Goal: Task Accomplishment & Management: Complete application form

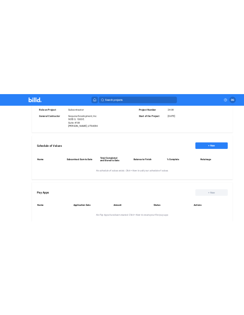
scroll to position [245, 0]
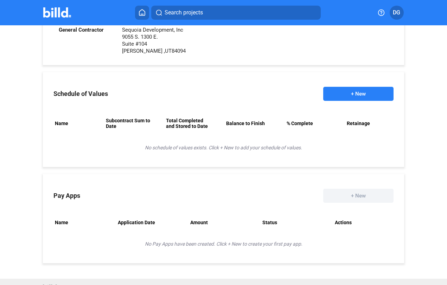
click at [7, 260] on div "Home 2 Suites/Tru by [GEOGRAPHIC_DATA] [US_STATE] Project Overview Material Fin…" at bounding box center [223, 30] width 447 height 498
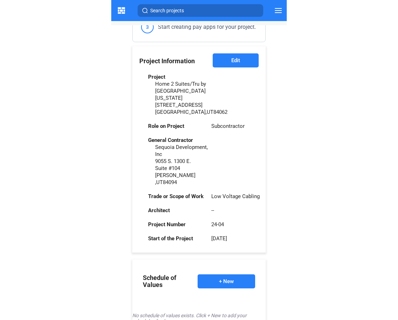
scroll to position [195, 0]
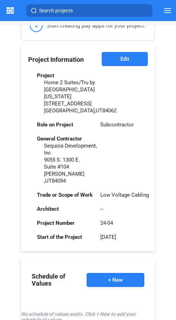
click at [113, 273] on button "+ New" at bounding box center [115, 280] width 58 height 14
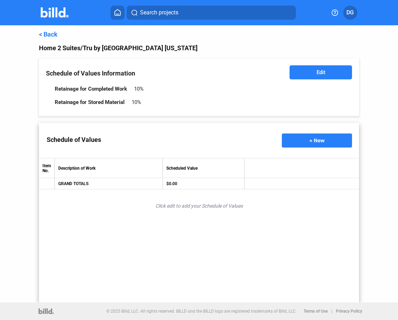
click at [314, 142] on span "+ New" at bounding box center [317, 140] width 15 height 6
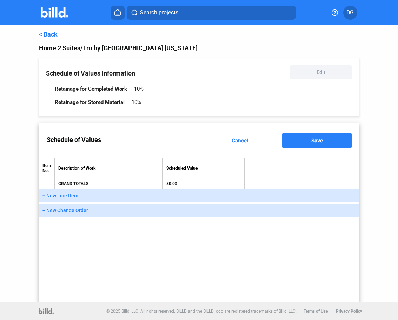
click at [61, 193] on span "+ New Line Item" at bounding box center [61, 196] width 36 height 6
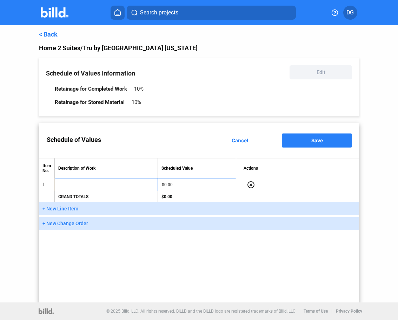
click at [238, 138] on span "Cancel" at bounding box center [240, 140] width 17 height 6
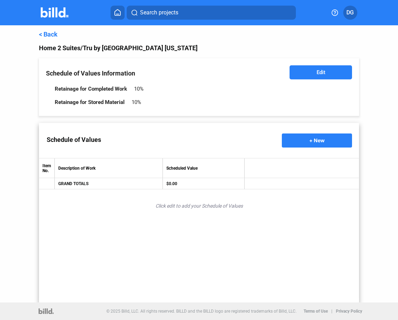
click at [320, 72] on span "Edit" at bounding box center [321, 72] width 9 height 7
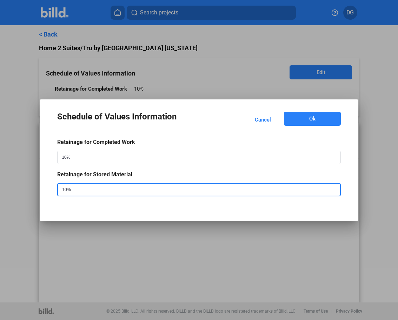
click at [77, 192] on input "10%" at bounding box center [193, 190] width 271 height 12
type input "5%"
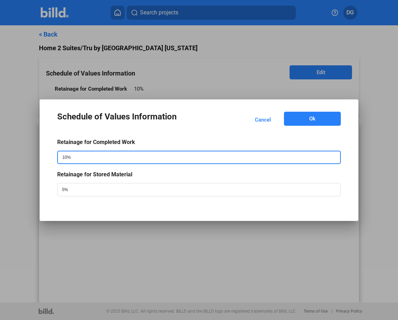
click at [76, 158] on input "10%" at bounding box center [193, 157] width 271 height 12
type input "5%"
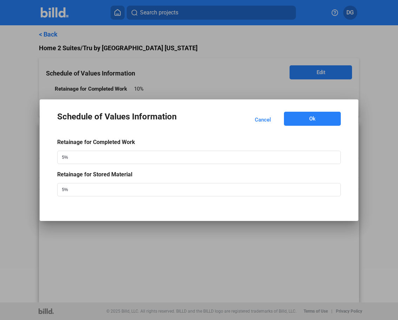
click at [313, 119] on span "Ok" at bounding box center [313, 118] width 6 height 7
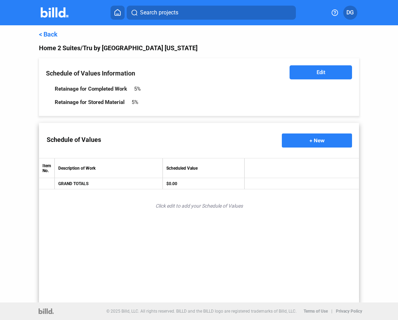
click at [314, 142] on span "+ New" at bounding box center [317, 140] width 15 height 6
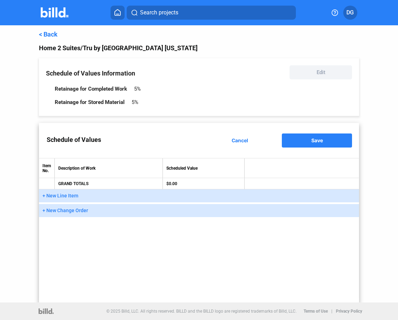
click at [64, 195] on span "+ New Line Item" at bounding box center [61, 196] width 36 height 6
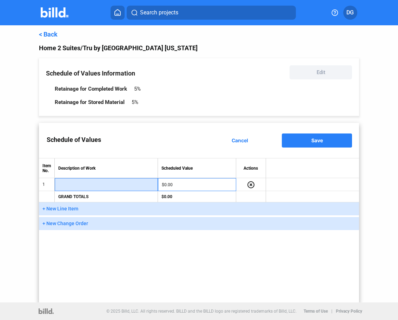
click at [71, 186] on input "text" at bounding box center [107, 185] width 96 height 11
type input "f"
type input "L"
type input "FLOORS ROUGH-IN MATERIAL"
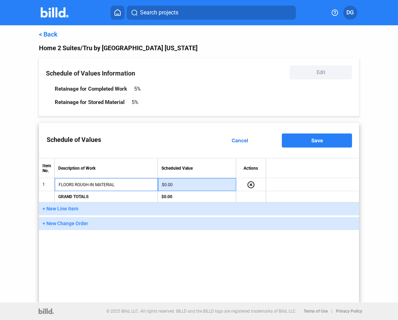
click at [192, 183] on input "$0.00" at bounding box center [197, 185] width 71 height 11
type input "$32,550.00"
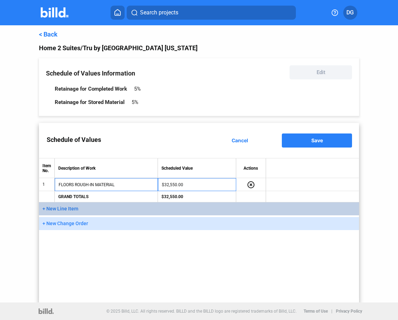
click at [59, 211] on button "+ New Line Item" at bounding box center [199, 208] width 321 height 13
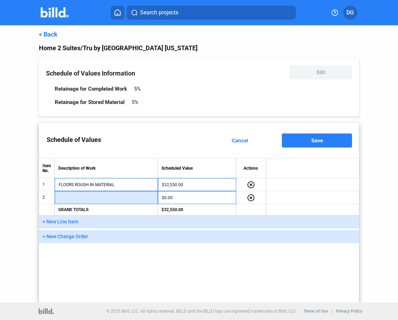
click at [74, 199] on input "text" at bounding box center [107, 198] width 96 height 11
type input "FLOORS ROUGH-IN LABOR"
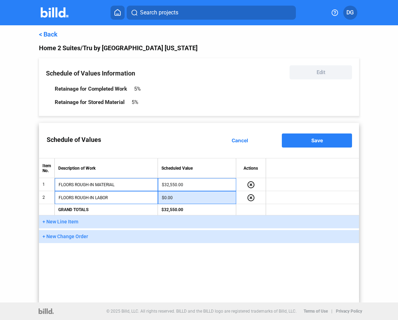
click at [183, 198] on input "$0.00" at bounding box center [197, 198] width 71 height 11
type input "$23,250.00"
click at [66, 221] on span "+ New Line Item" at bounding box center [61, 222] width 36 height 6
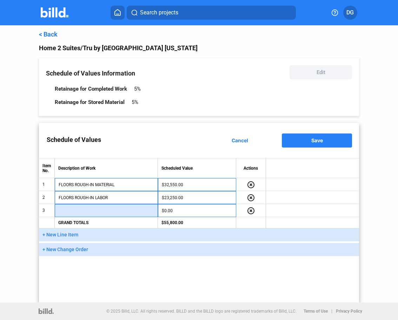
click at [73, 210] on input "text" at bounding box center [107, 211] width 96 height 11
type input "FLOORS FINISH MATERIAL"
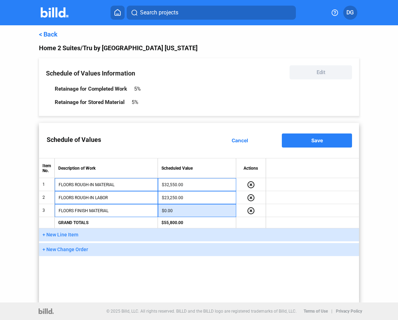
click at [173, 210] on input "$0.00" at bounding box center [197, 211] width 71 height 11
type input "$9,300.00"
click at [67, 235] on span "+ New Line Item" at bounding box center [61, 235] width 36 height 6
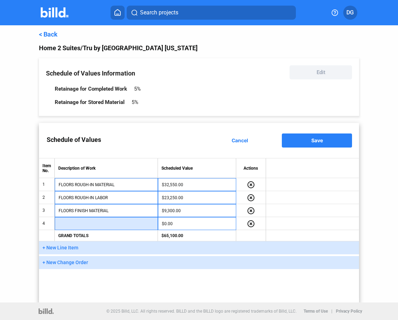
click at [86, 223] on input "text" at bounding box center [107, 224] width 96 height 11
type input "FLOORS FINISH LABOR"
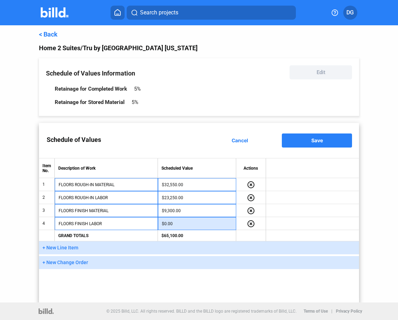
click at [181, 223] on input "$0.00" at bounding box center [197, 224] width 71 height 11
type input "$9,300.00"
click at [68, 247] on span "+ New Line Item" at bounding box center [61, 248] width 36 height 6
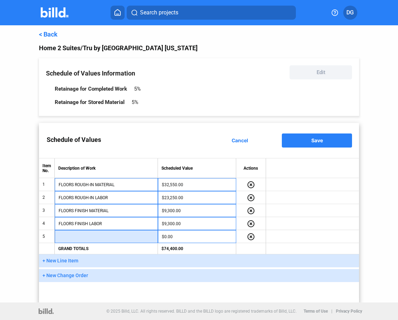
click at [76, 239] on input "text" at bounding box center [107, 237] width 96 height 11
type input "CLOSET(S) MATERIAL"
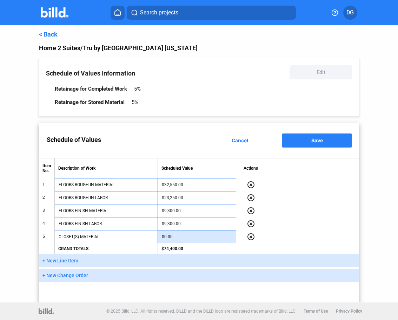
click at [194, 239] on input "$0.00" at bounding box center [197, 237] width 71 height 11
type input "$6,975.00"
click at [65, 261] on span "+ New Line Item" at bounding box center [61, 261] width 36 height 6
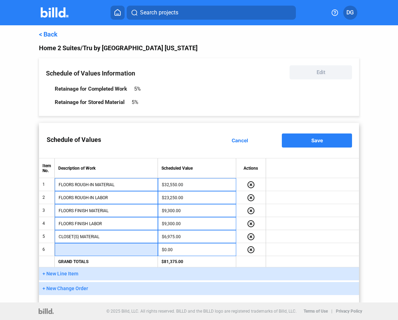
click at [92, 249] on input "text" at bounding box center [107, 250] width 96 height 11
type input "CLOSET(S) LABOR"
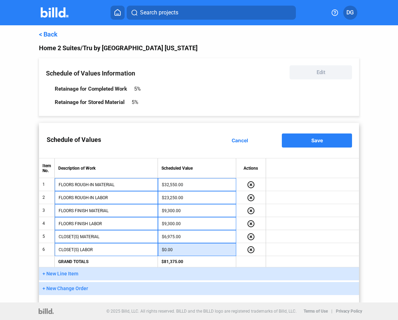
click at [189, 251] on input "$0.00" at bounding box center [197, 250] width 71 height 11
type input "$6,975.00"
click at [63, 277] on button "+ New Line Item" at bounding box center [199, 273] width 321 height 13
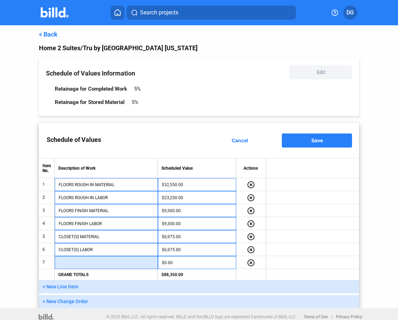
click at [77, 264] on input "text" at bounding box center [107, 263] width 96 height 11
type input "CERTIFICATIONS"
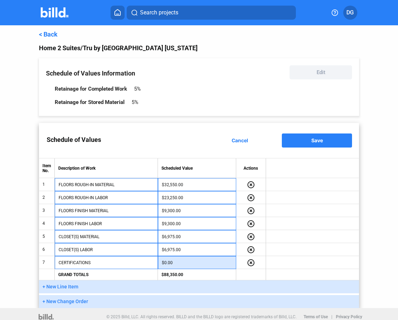
click at [181, 260] on input "$0.00" at bounding box center [197, 263] width 71 height 11
click at [299, 225] on td at bounding box center [312, 223] width 93 height 13
click at [177, 263] on input "$46,500.00" at bounding box center [197, 263] width 71 height 11
click at [174, 261] on input "$46,500.00" at bounding box center [197, 263] width 71 height 11
type input "$4,650.00"
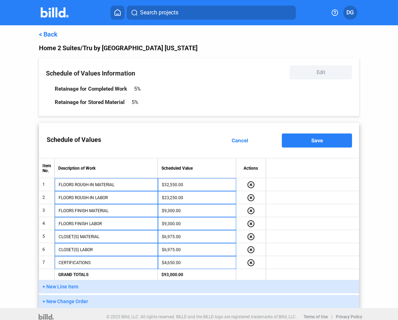
click at [310, 215] on td at bounding box center [312, 210] width 93 height 13
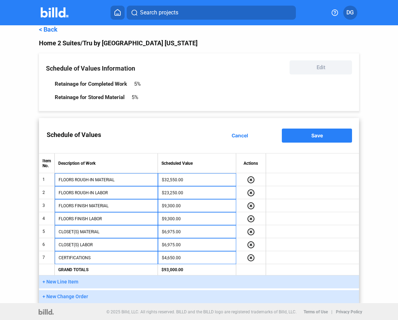
click at [314, 132] on span "Save" at bounding box center [318, 135] width 12 height 6
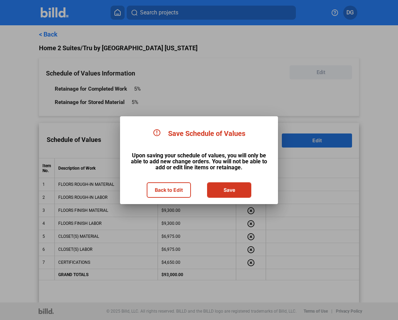
scroll to position [0, 0]
click at [229, 189] on button "Save" at bounding box center [229, 190] width 43 height 14
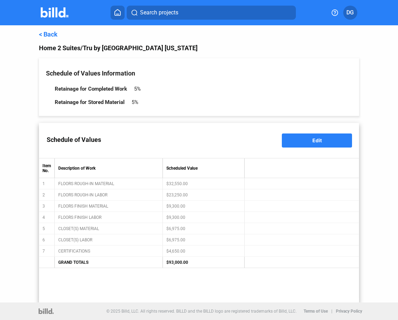
click at [47, 34] on link "< Back" at bounding box center [48, 34] width 19 height 7
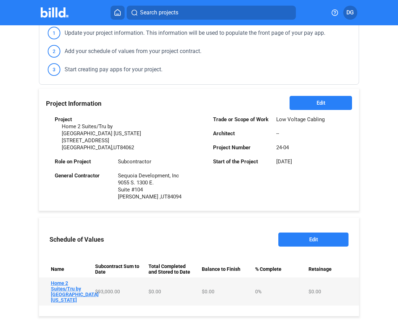
scroll to position [225, 0]
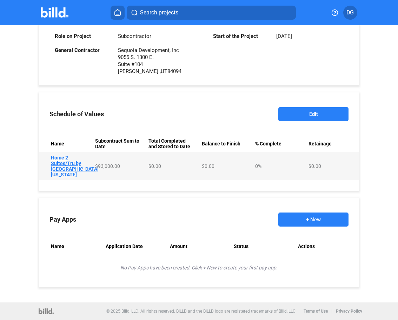
click at [309, 218] on button "+ New" at bounding box center [314, 220] width 70 height 14
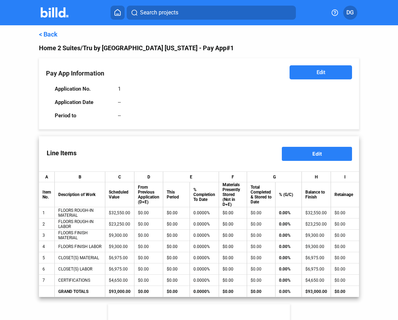
click at [317, 72] on span "Edit" at bounding box center [321, 72] width 9 height 7
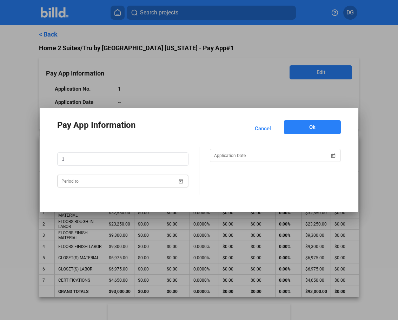
click at [84, 185] on div "Pay App Information Cancel Ok 1" at bounding box center [199, 160] width 398 height 320
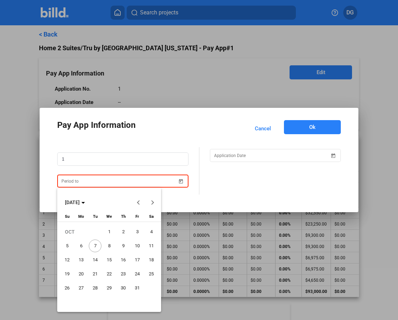
click at [94, 248] on span "7" at bounding box center [95, 246] width 13 height 13
type input "[DATE]"
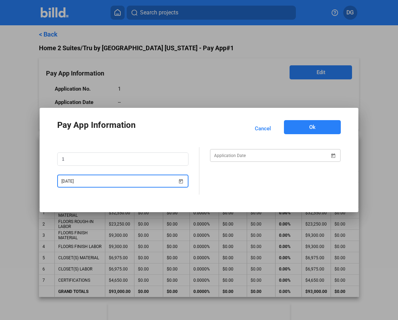
click at [333, 156] on span "Open calendar" at bounding box center [333, 151] width 17 height 17
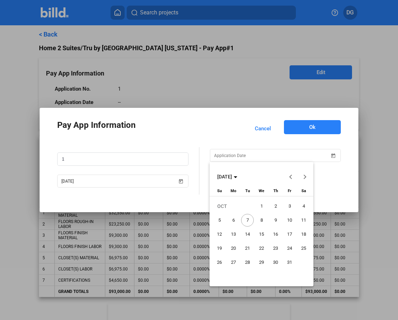
click at [261, 233] on span "15" at bounding box center [261, 234] width 13 height 13
type input "[DATE]"
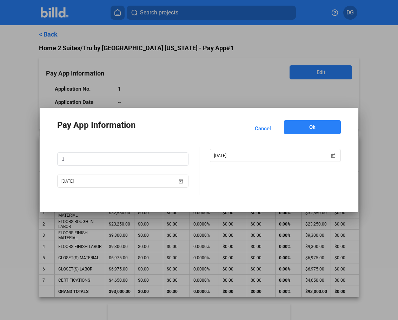
click at [316, 130] on button "Ok" at bounding box center [312, 127] width 57 height 14
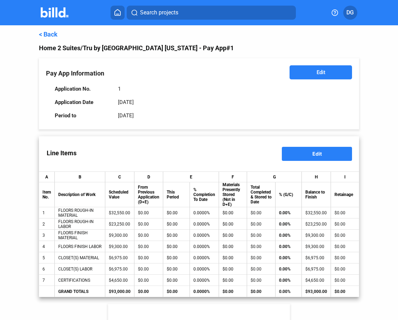
click at [307, 154] on button "Edit" at bounding box center [317, 154] width 70 height 14
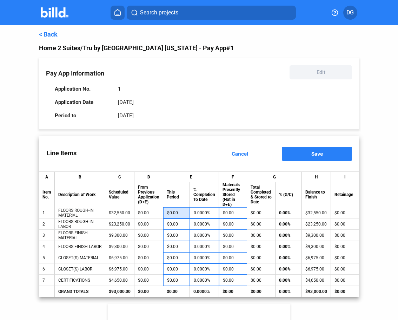
click at [172, 214] on input "$0.00" at bounding box center [176, 213] width 19 height 11
type input "2"
type input "0.0061%"
type input "25"
type input "0.0768%"
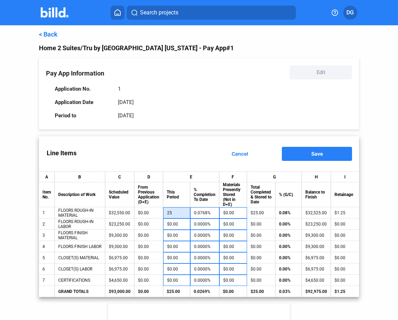
type input "250"
type input "0.7680%"
type input "2,500"
type input "7.6805%"
type input "25,000"
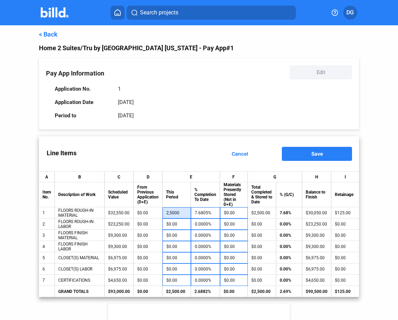
type input "76.8049%"
type input "$25,000.00"
click at [194, 153] on div "Line Items Cancel Save" at bounding box center [199, 153] width 321 height 35
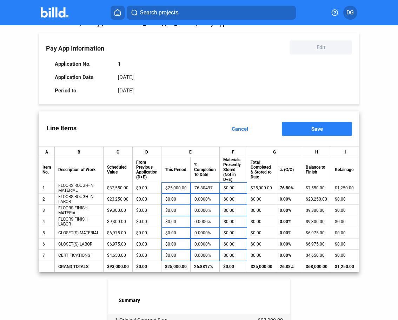
scroll to position [28, 0]
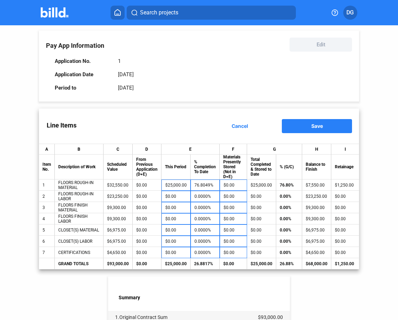
click at [316, 126] on span "Save" at bounding box center [318, 126] width 12 height 6
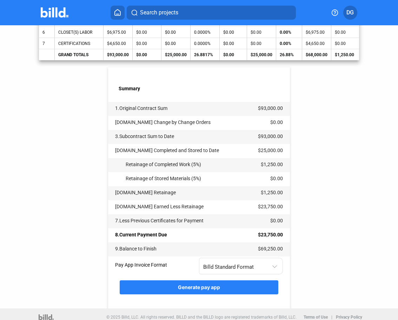
scroll to position [242, 0]
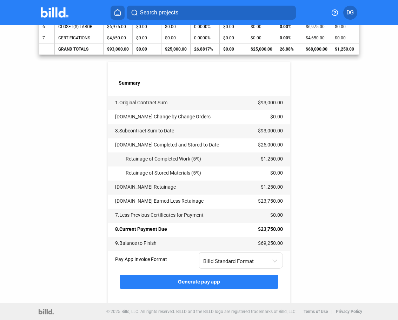
click at [190, 284] on span "Generate pay app" at bounding box center [199, 282] width 42 height 6
